Goal: Task Accomplishment & Management: Manage account settings

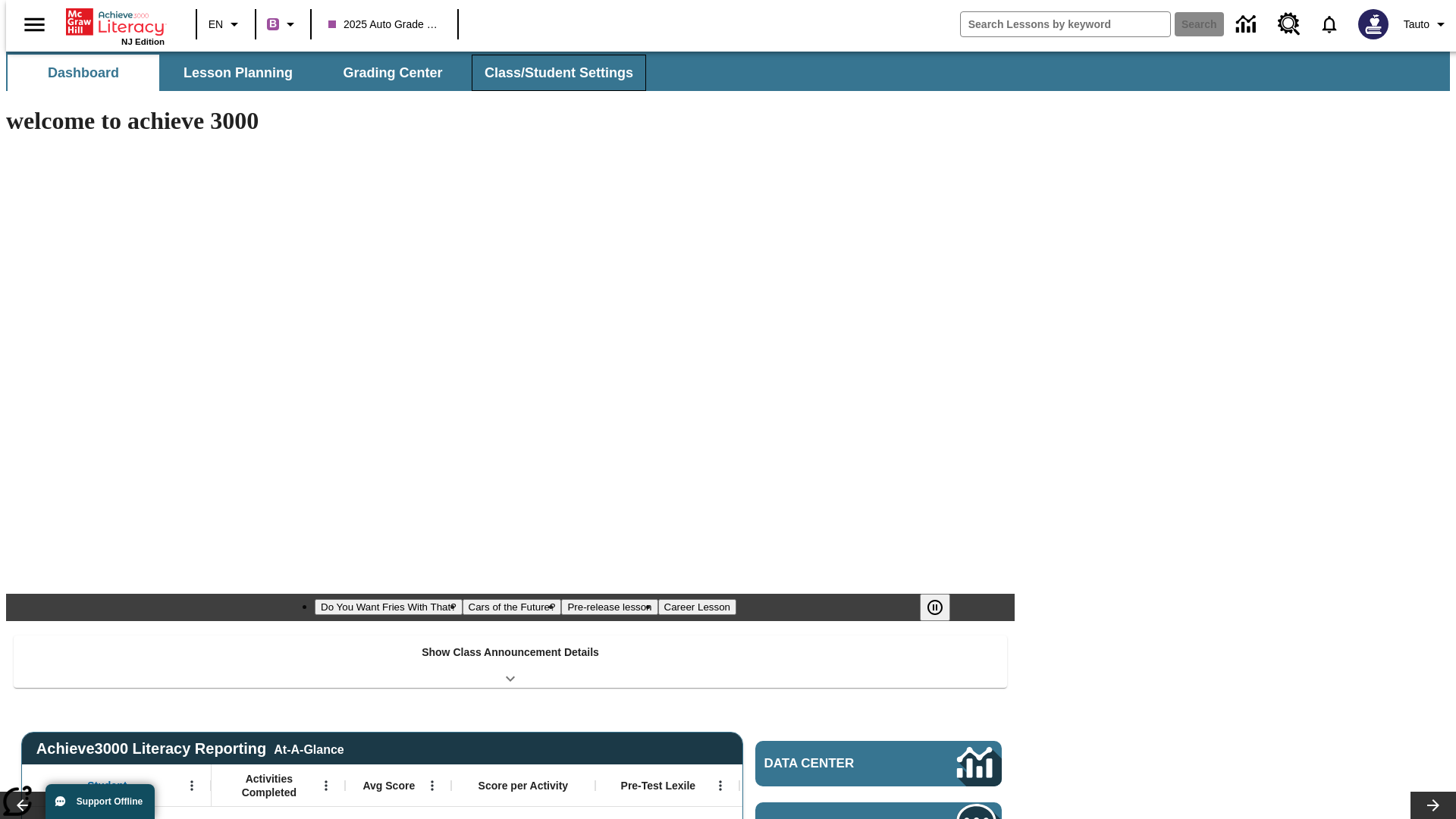
click at [550, 73] on button "Class/Student Settings" at bounding box center [558, 73] width 174 height 37
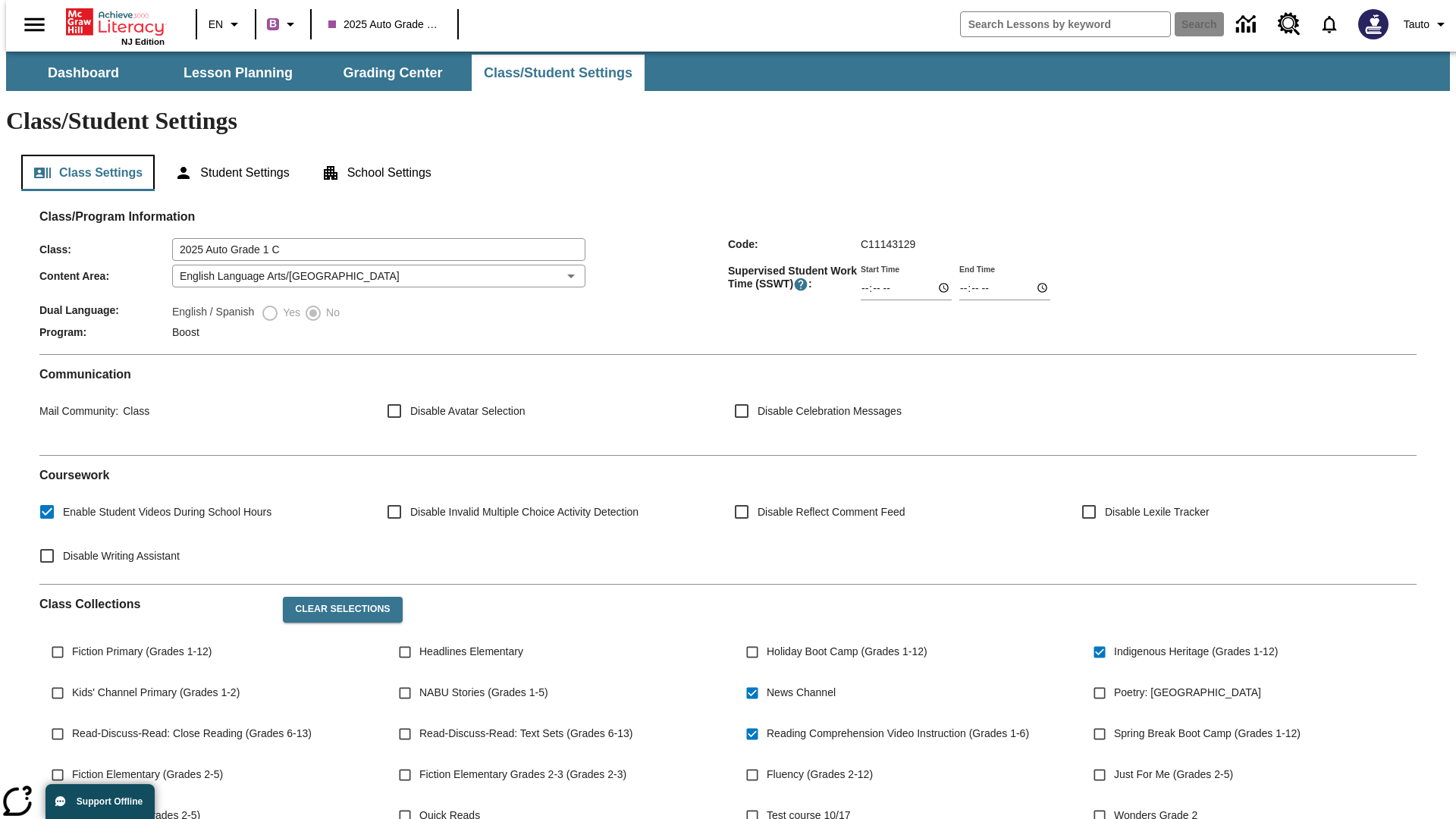
click at [82, 155] on button "Class Settings" at bounding box center [88, 173] width 133 height 37
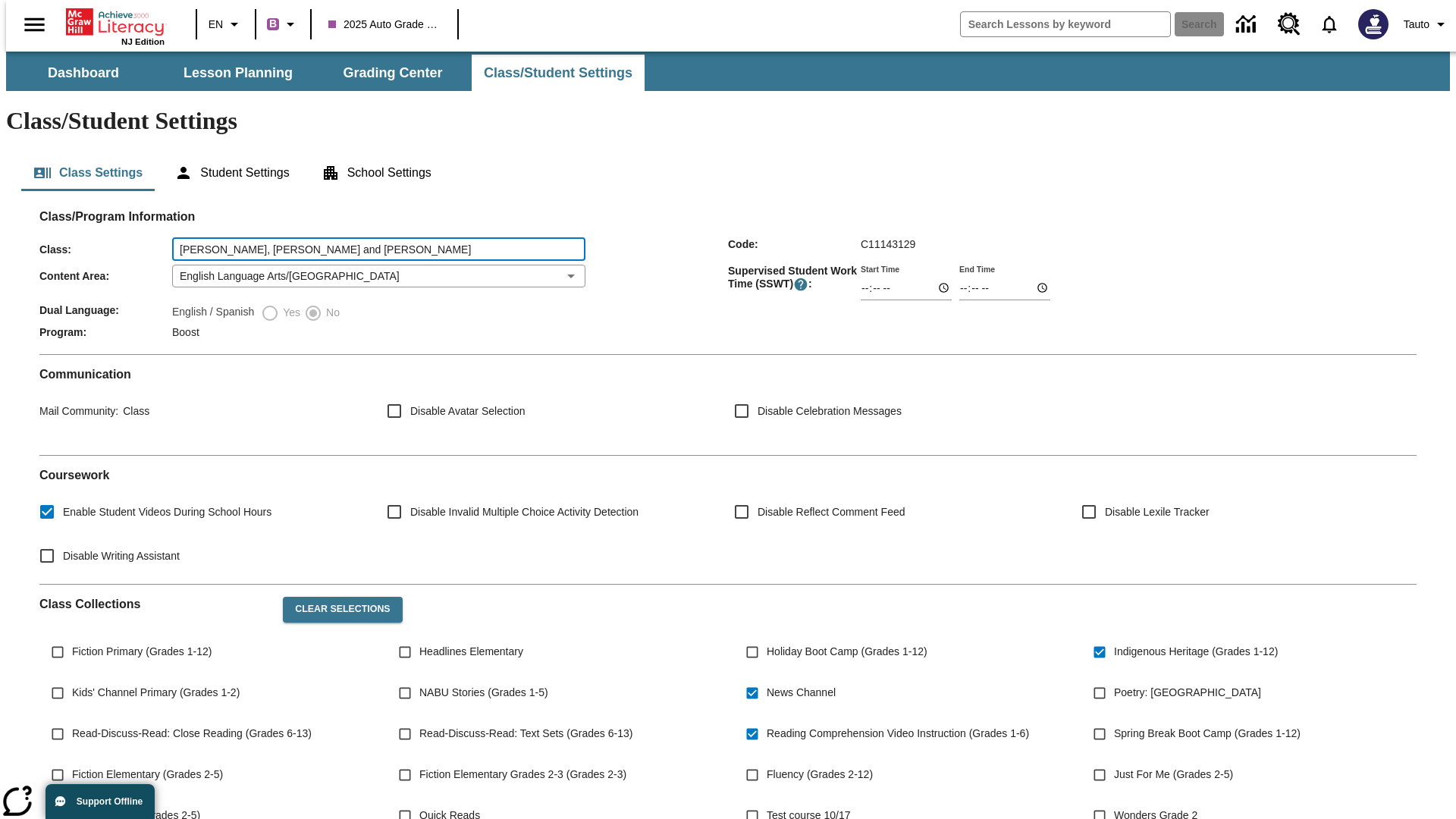
type input "[PERSON_NAME], [PERSON_NAME] and [PERSON_NAME]"
type input "06:00"
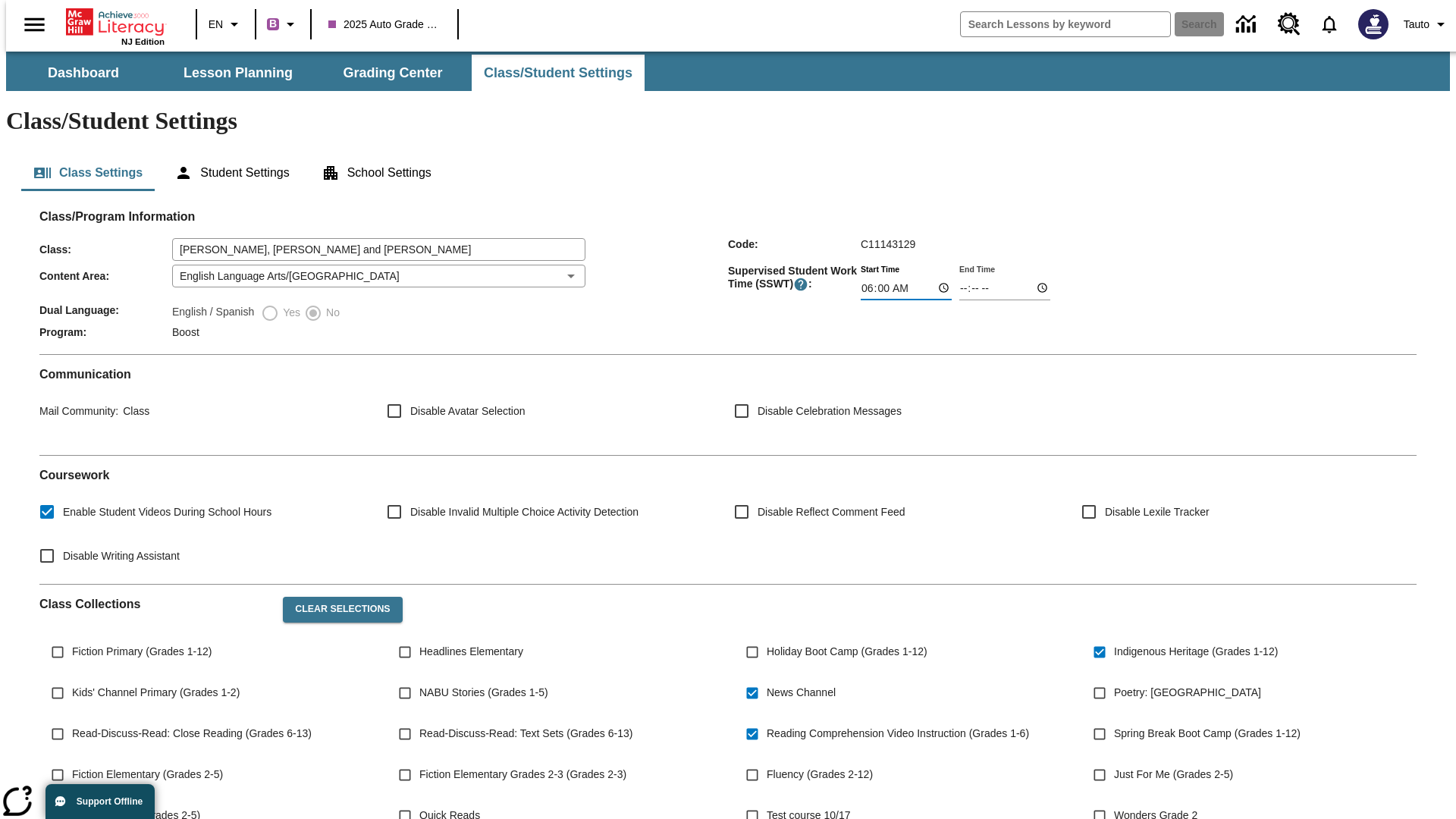
type input "06:01"
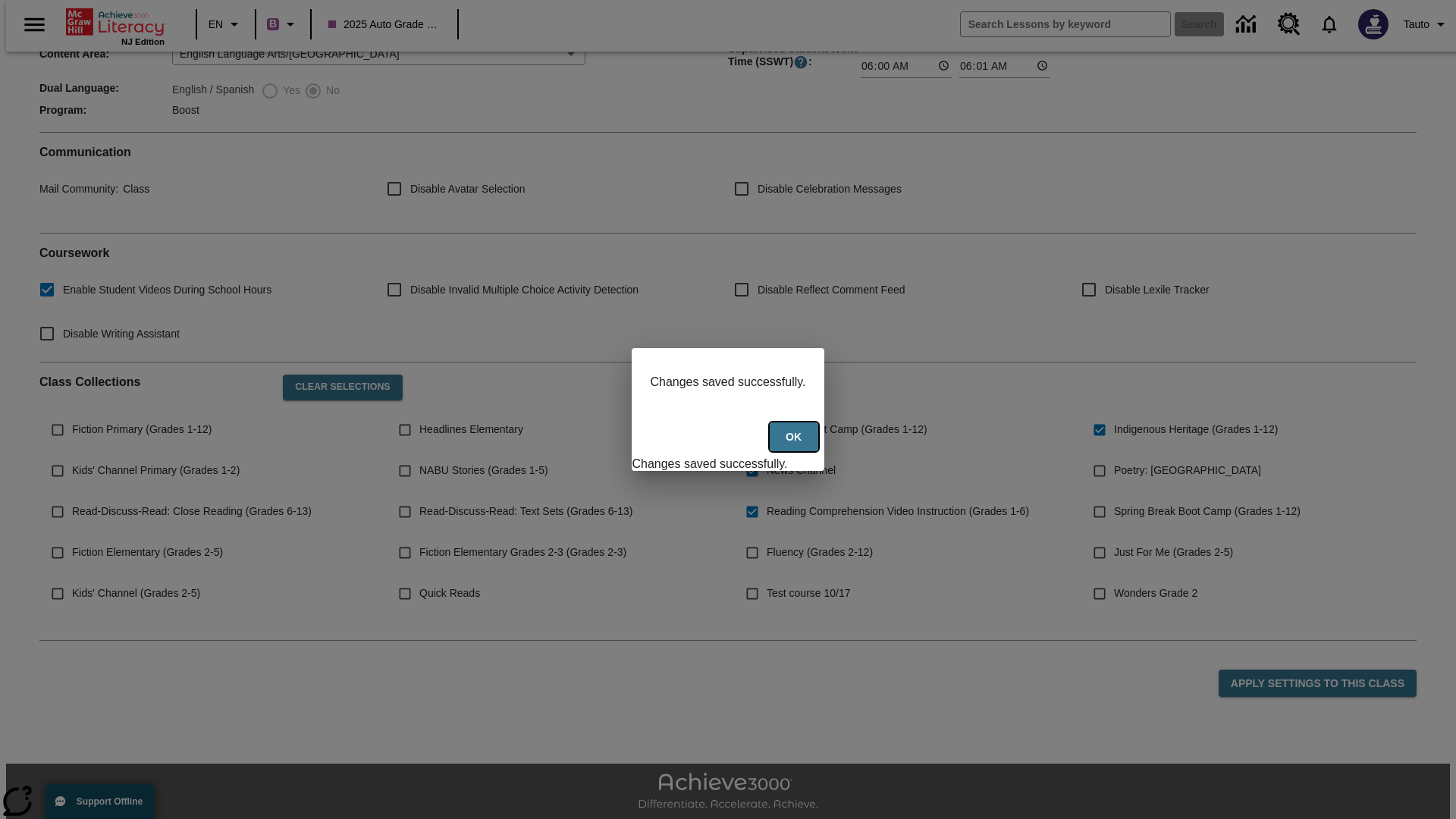
click at [795, 445] on button "Ok" at bounding box center [794, 437] width 49 height 30
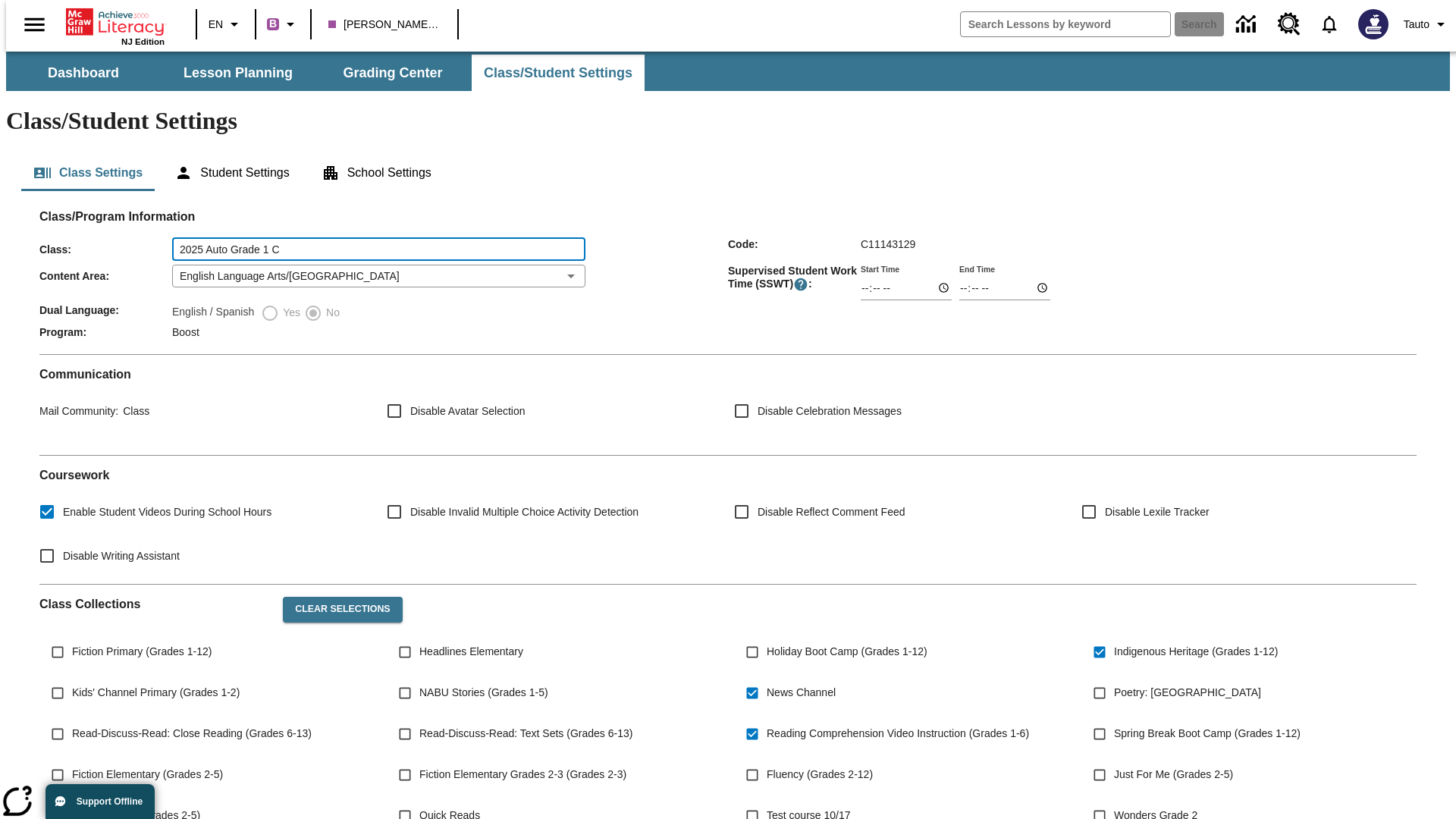
type input "2025 Auto Grade 1 C"
type input "06:00"
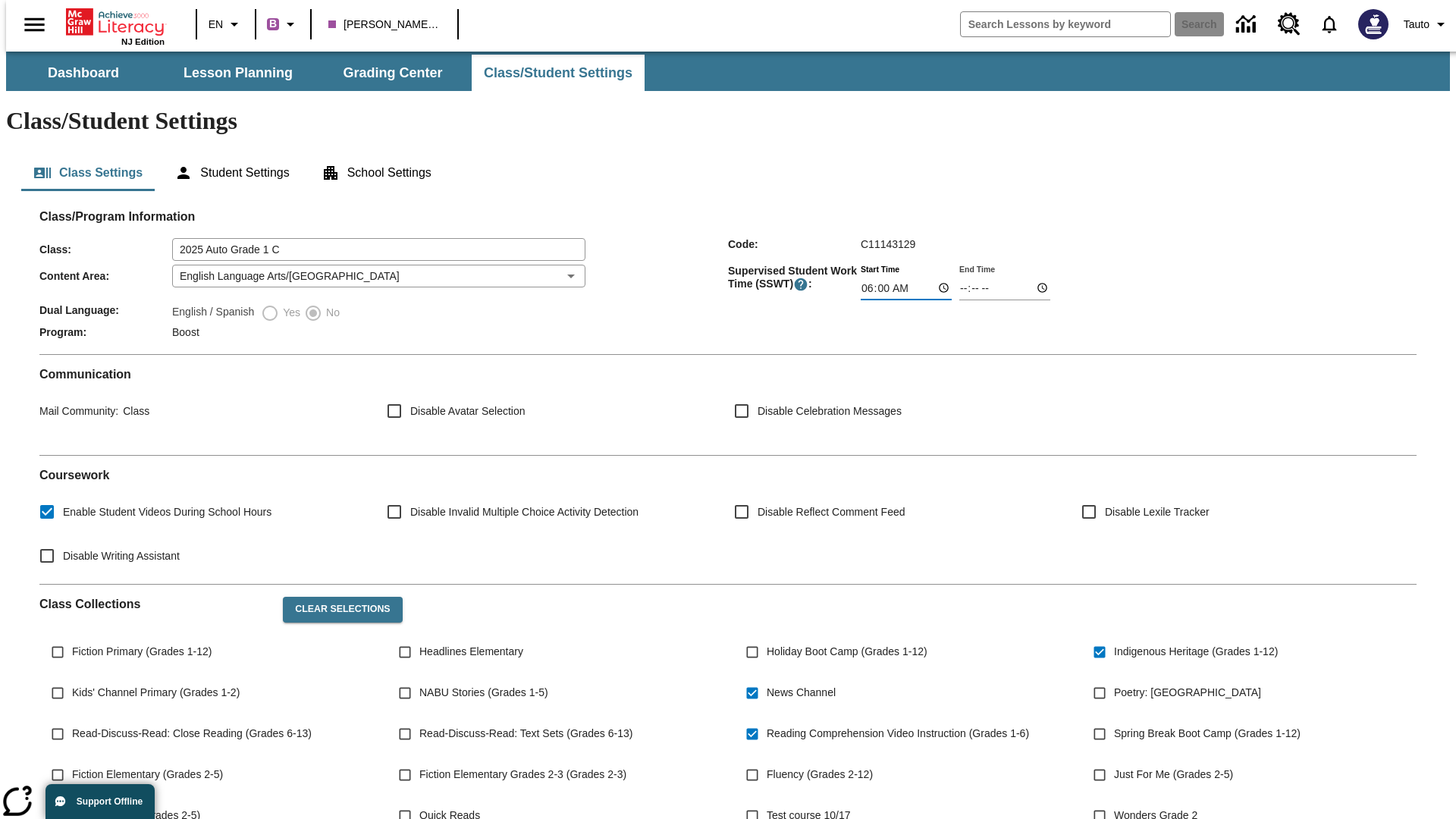
type input "06:01"
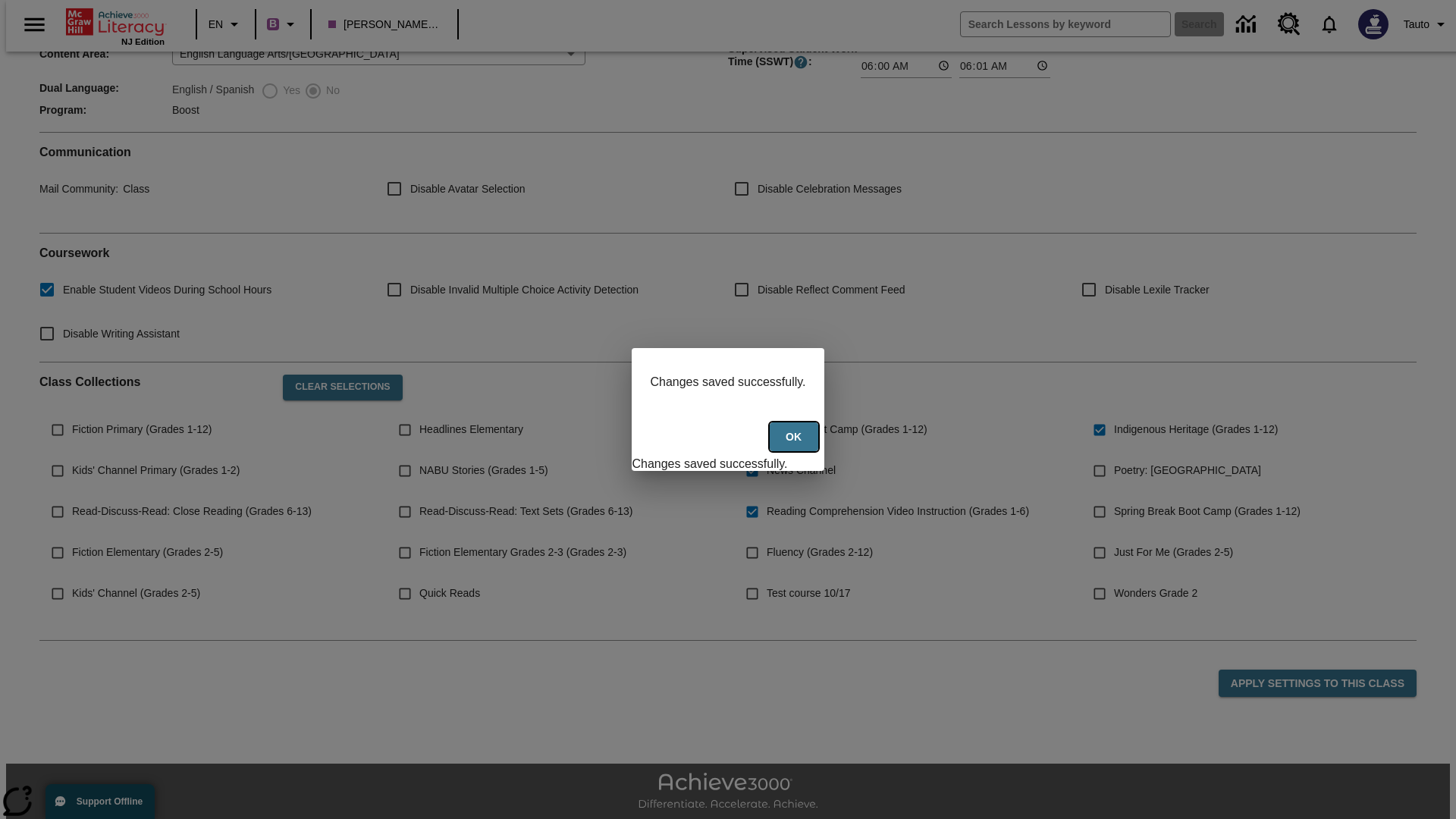
click at [795, 445] on button "Ok" at bounding box center [794, 437] width 49 height 30
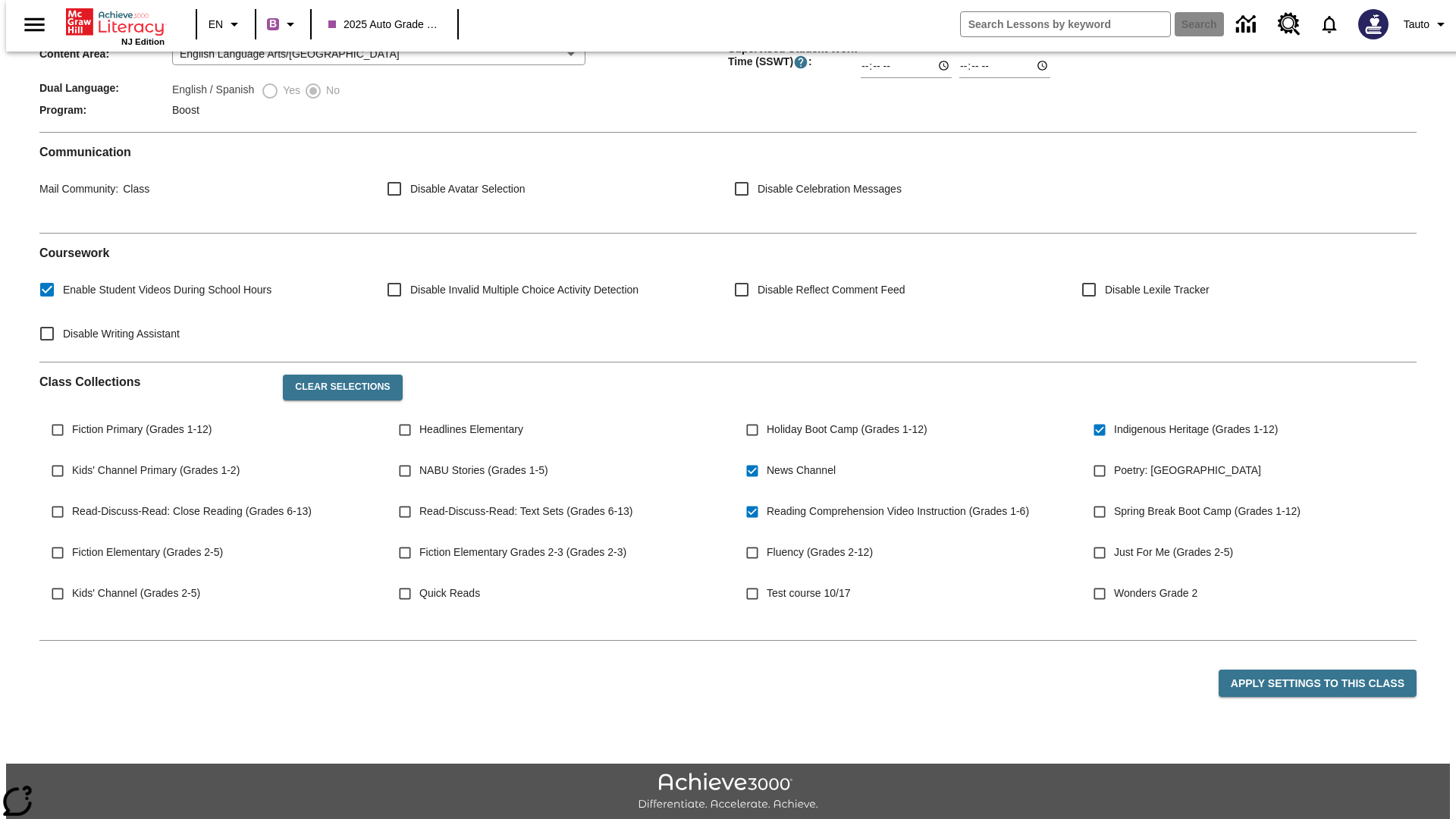
scroll to position [220, 0]
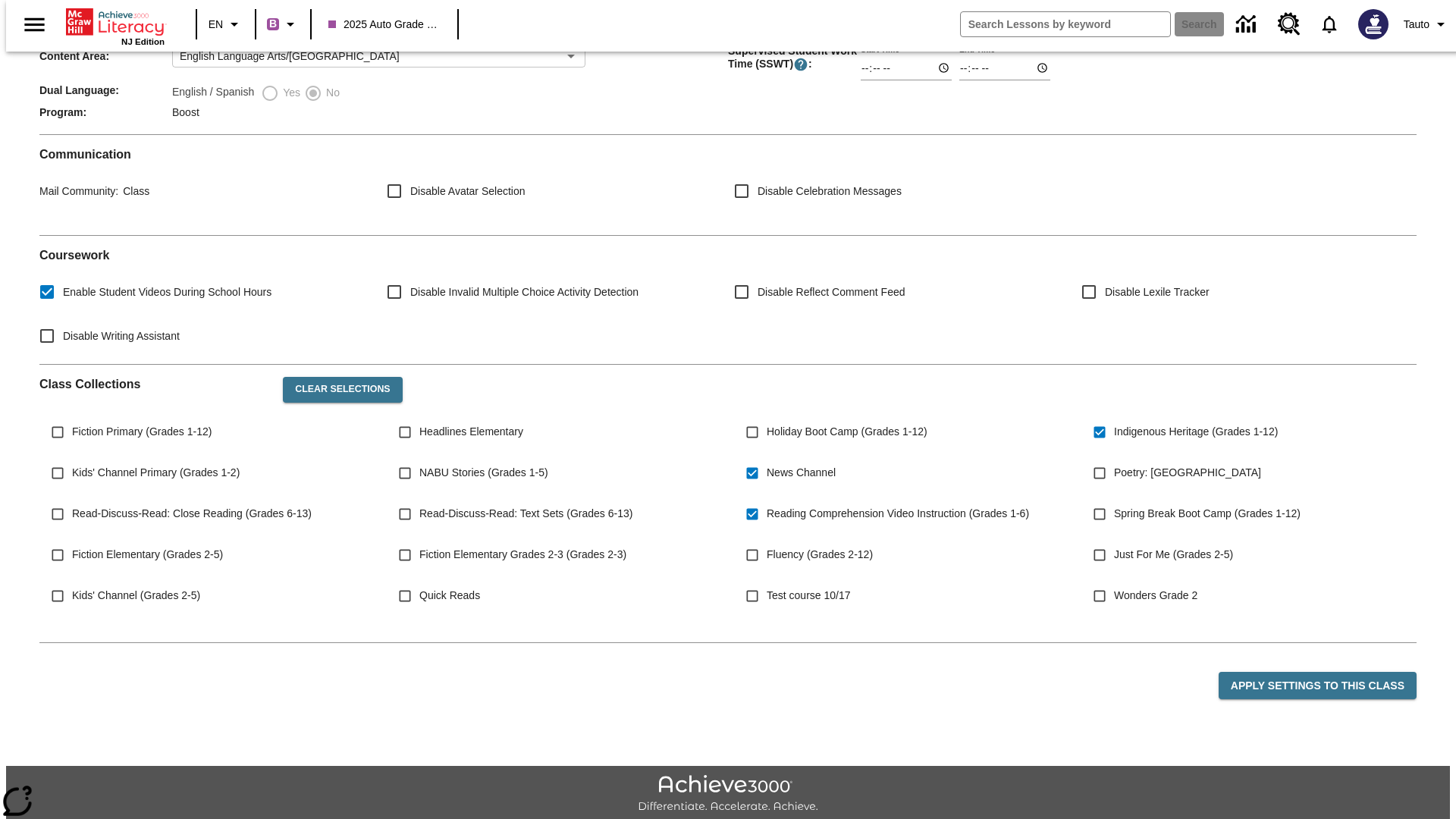
click at [374, 232] on body "Skip to main content NJ Edition EN B 2025 Auto Grade 1 C Search Tauto Dashboard…" at bounding box center [728, 347] width 1444 height 1032
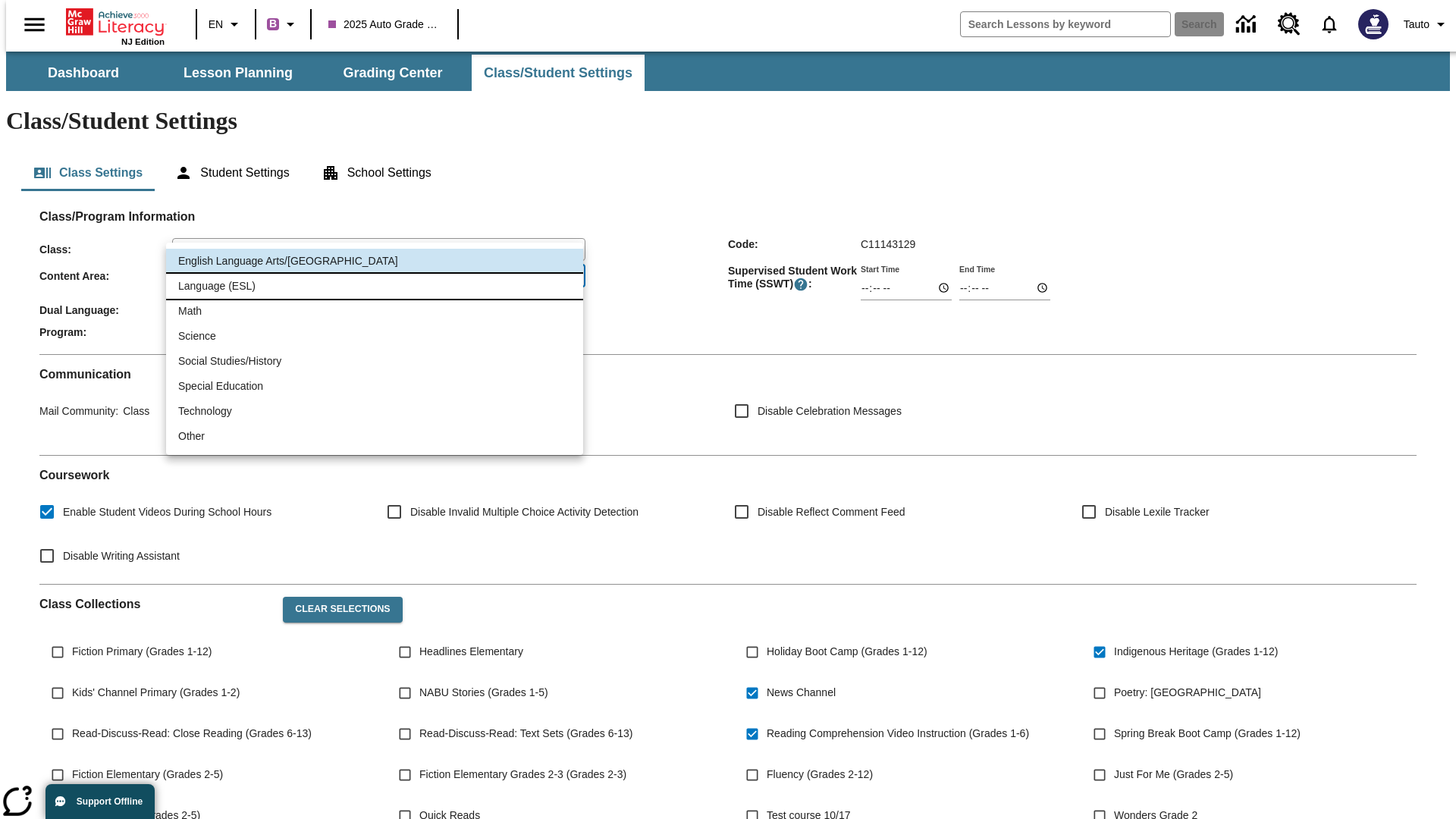
click at [375, 286] on li "Language (ESL)" at bounding box center [374, 286] width 417 height 25
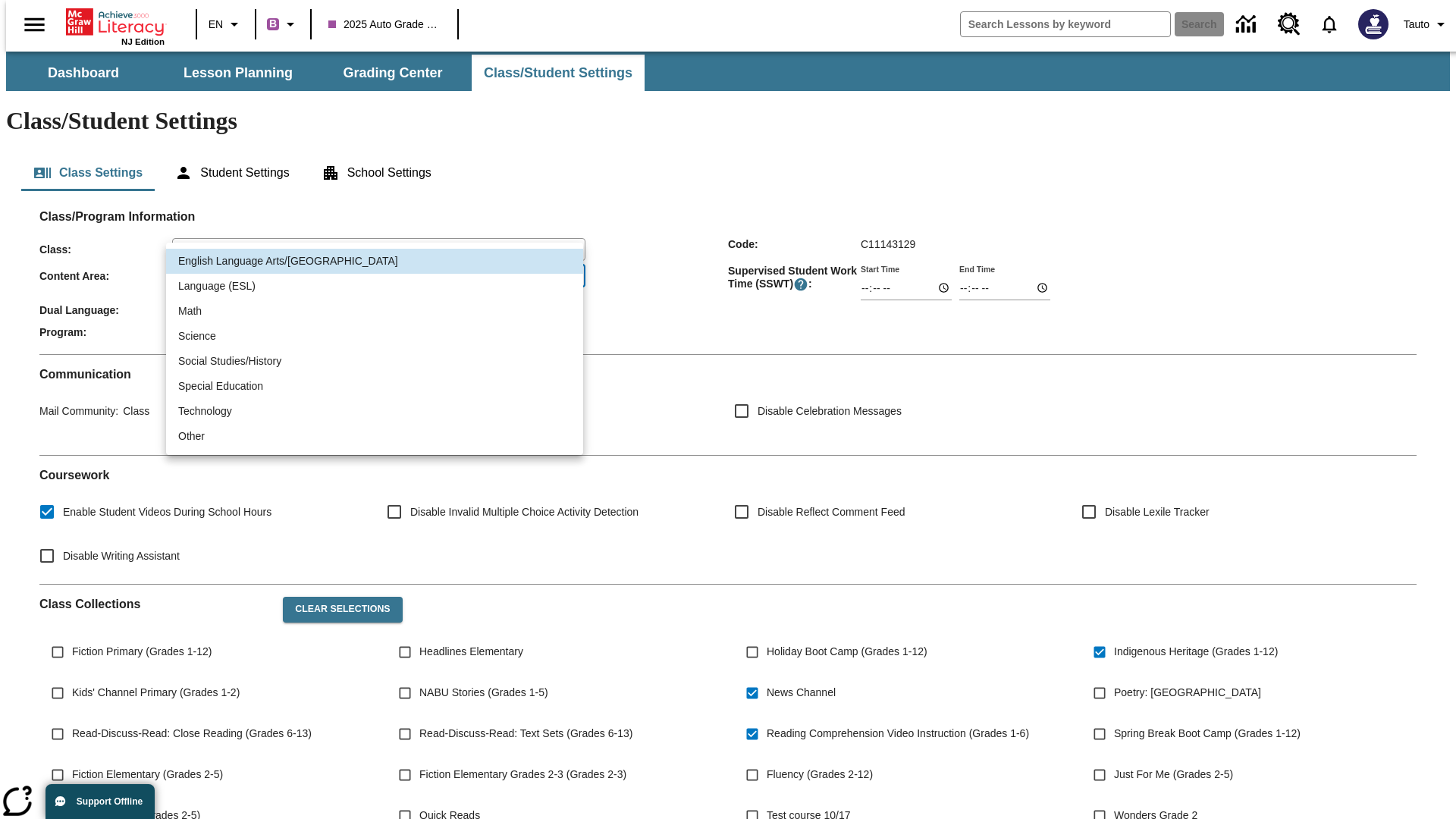
type input "2"
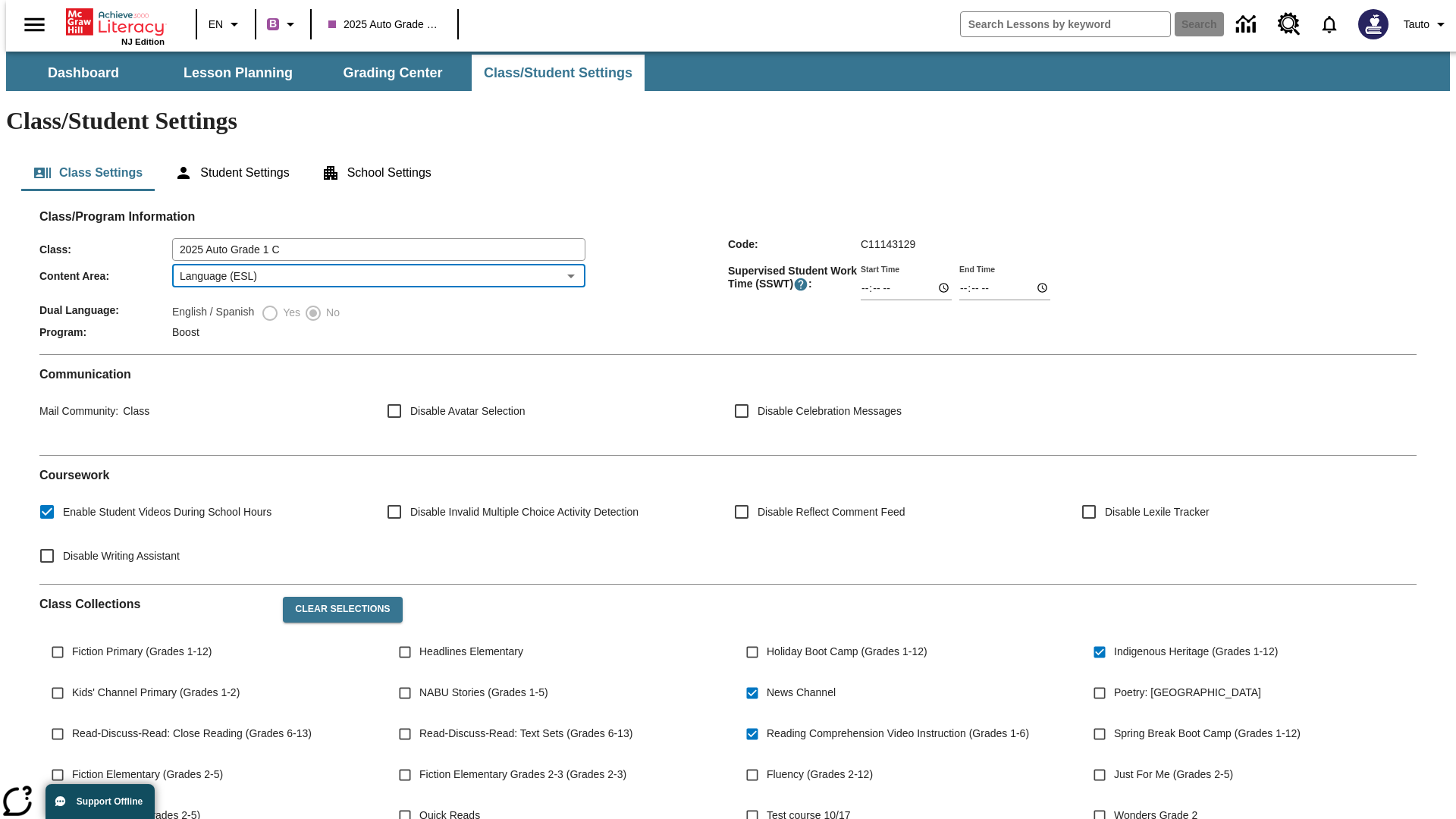
scroll to position [222, 0]
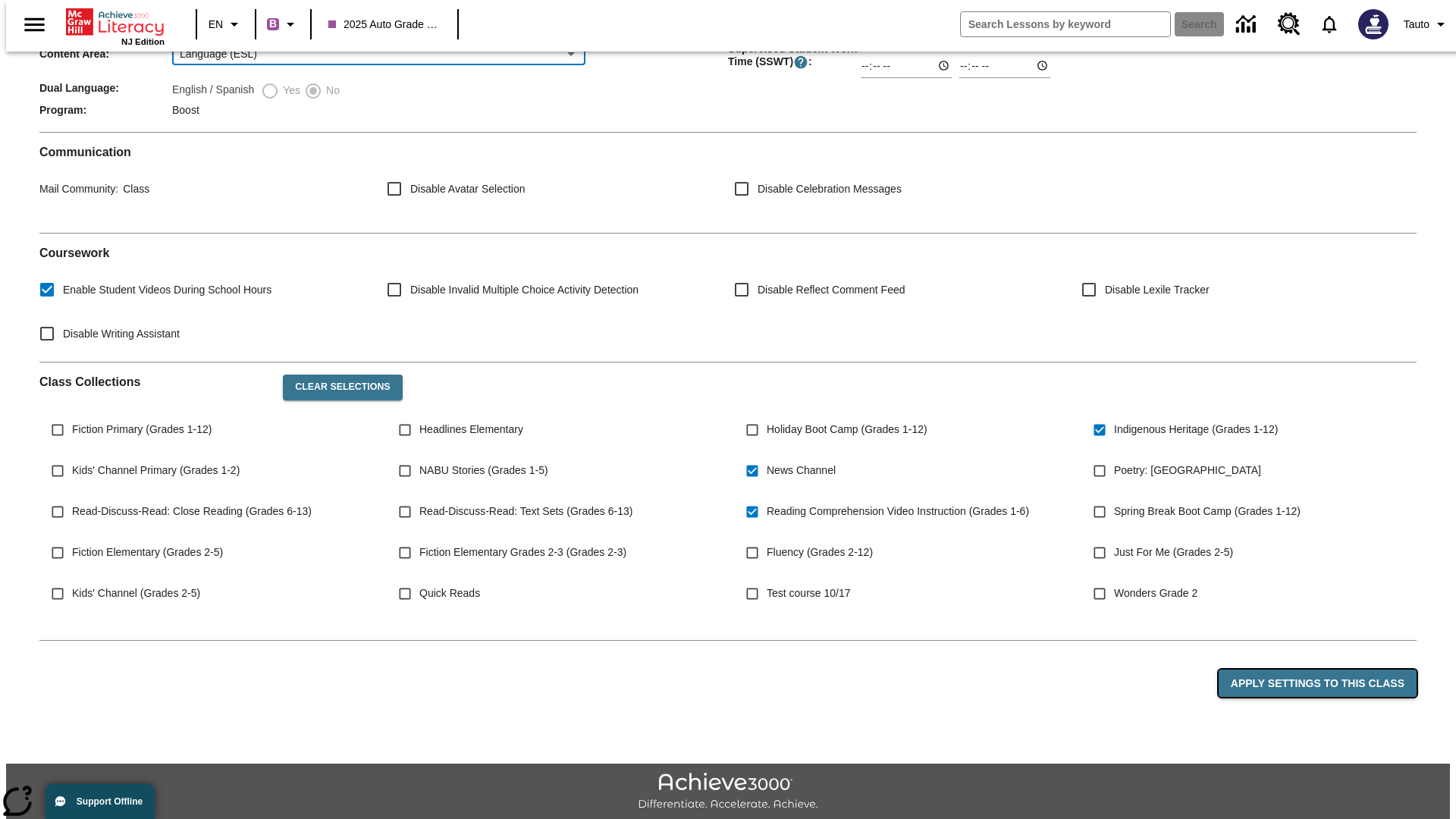
click at [1326, 670] on button "Apply Settings to this Class" at bounding box center [1317, 683] width 198 height 28
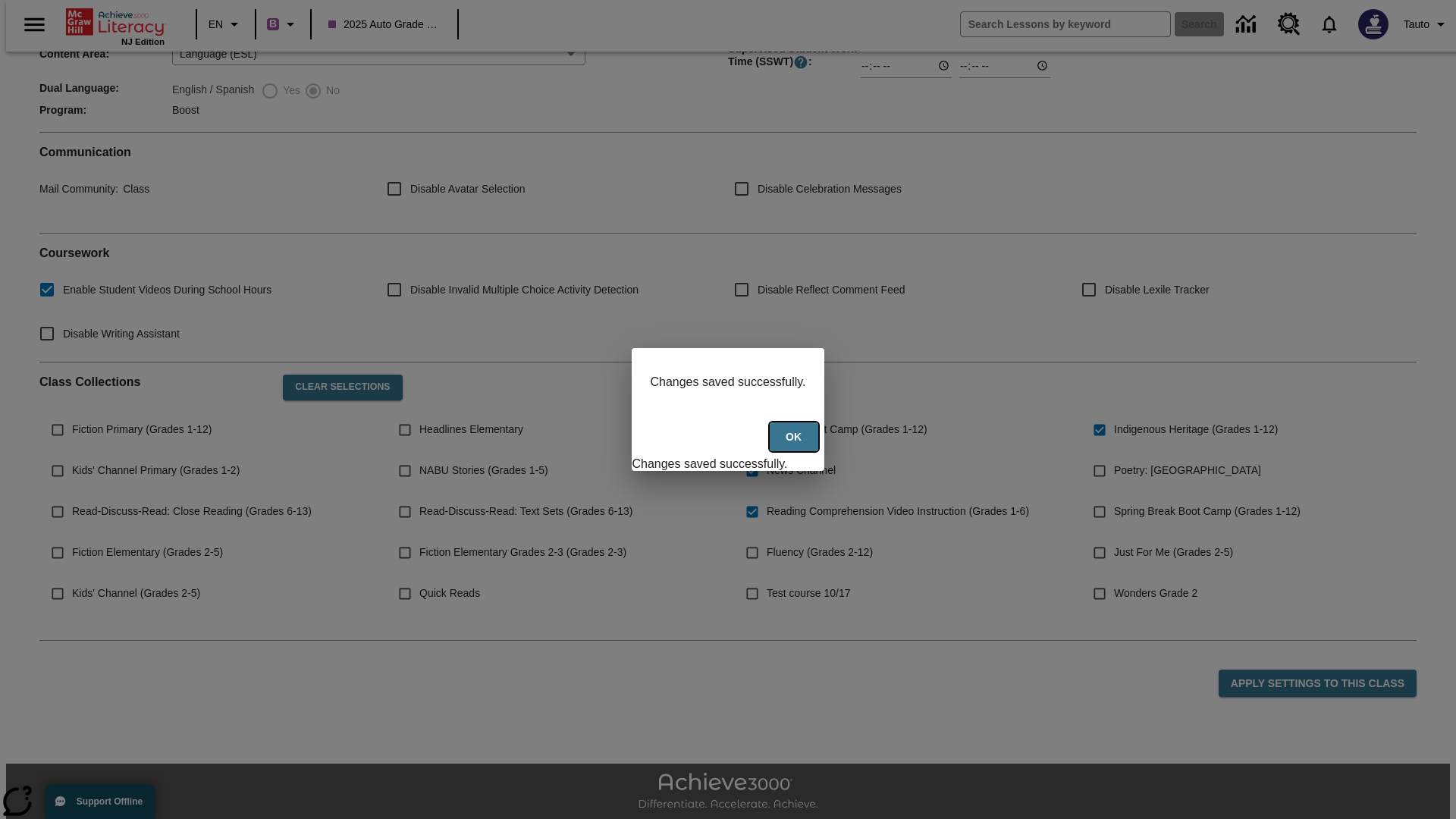
click at [795, 445] on button "Ok" at bounding box center [794, 437] width 49 height 30
